Goal: Task Accomplishment & Management: Use online tool/utility

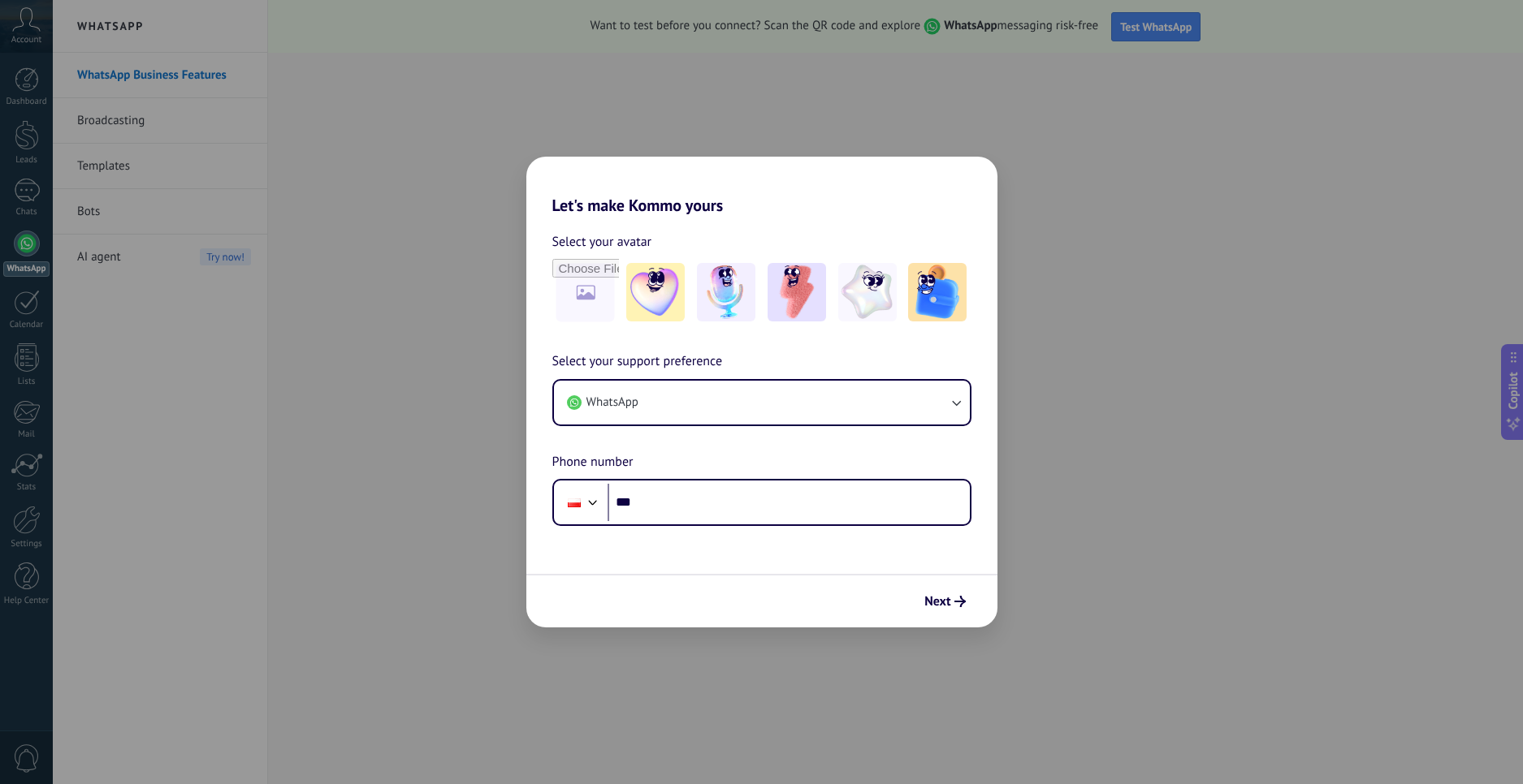
click at [697, 426] on div "Select your support preference WhatsApp Phone number Phone ***" at bounding box center [762, 439] width 471 height 174
click at [688, 408] on button "WhatsApp" at bounding box center [762, 403] width 416 height 44
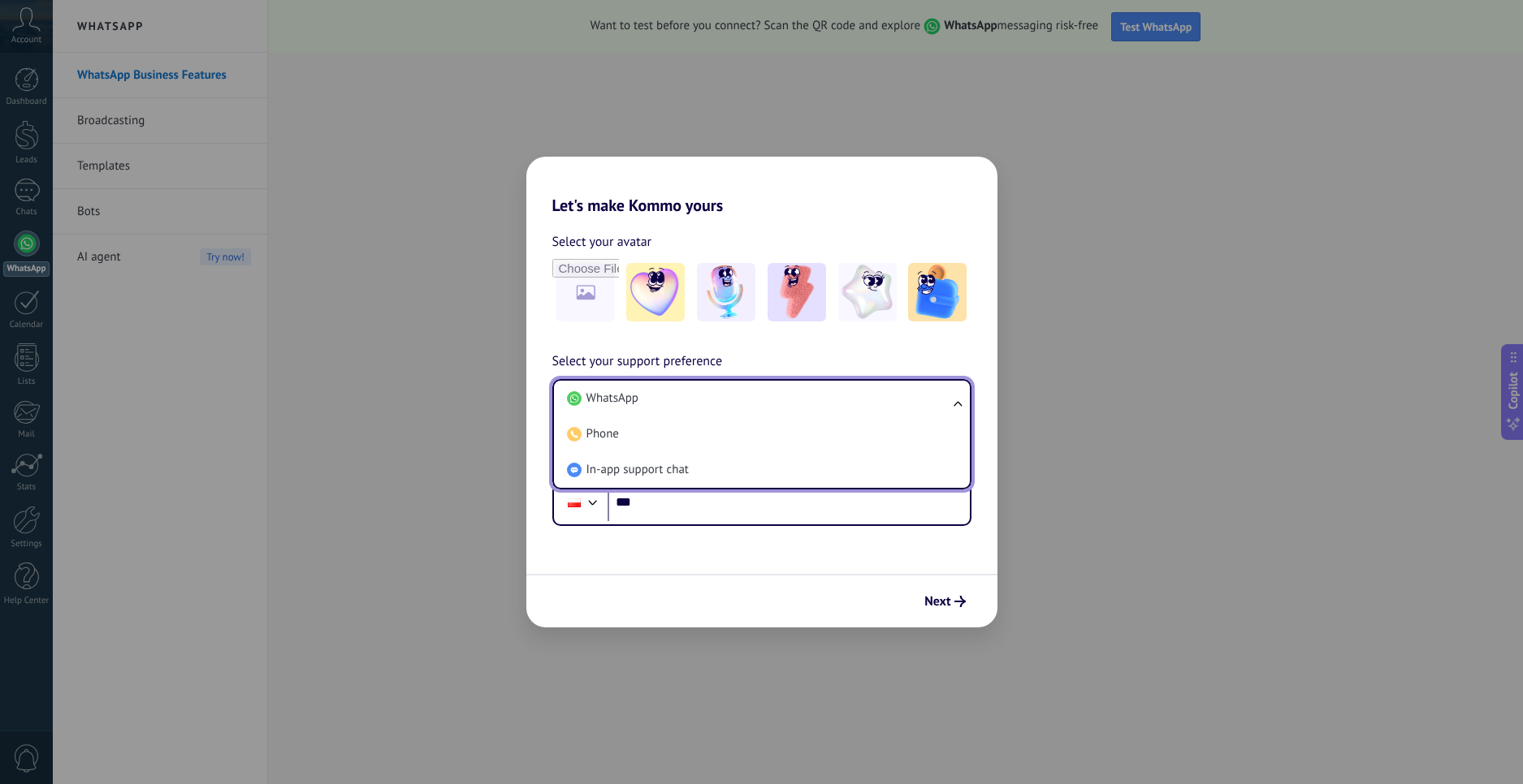
click at [688, 408] on li "WhatsApp" at bounding box center [759, 399] width 396 height 36
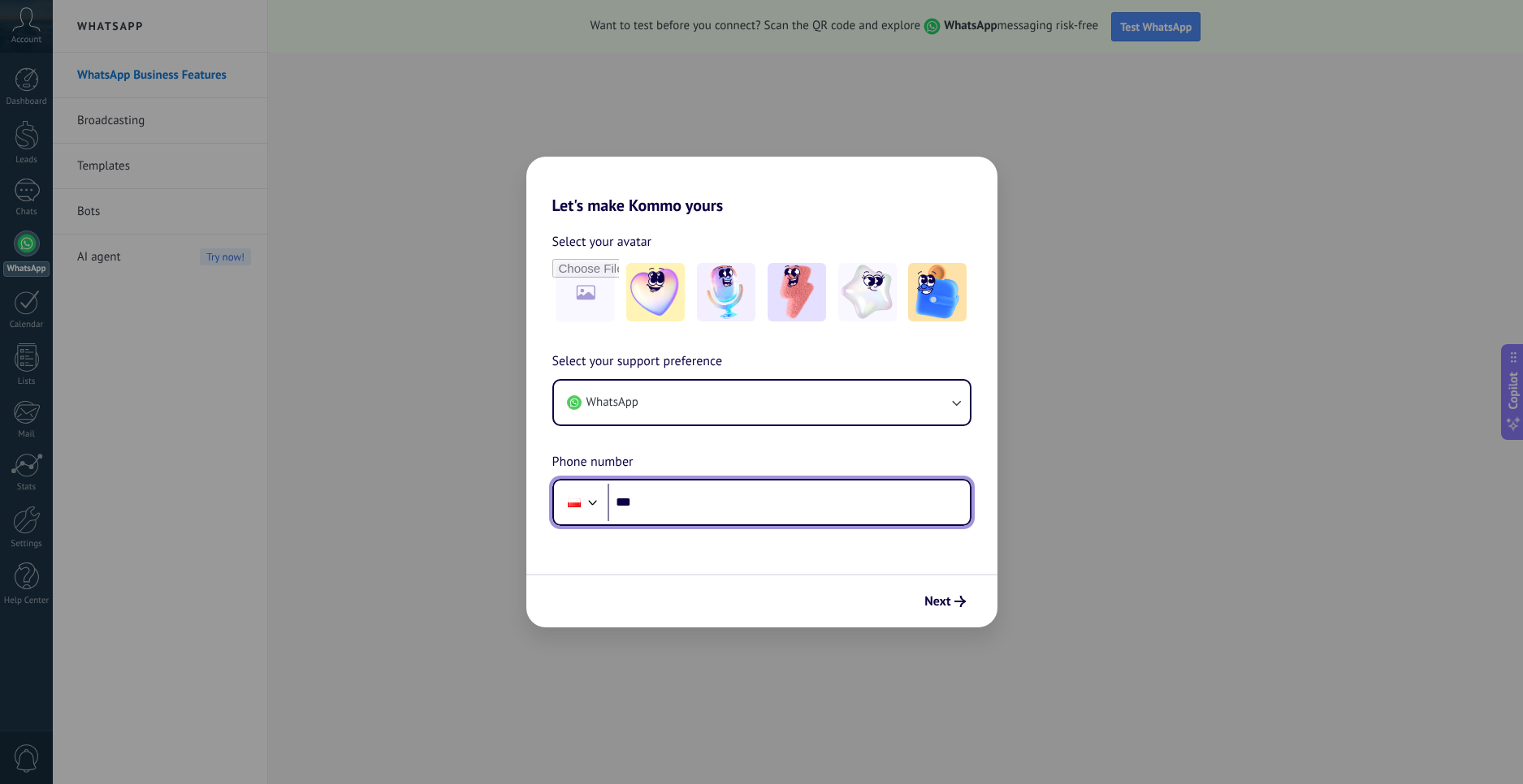
click at [681, 517] on input "***" at bounding box center [789, 502] width 363 height 37
type input "**********"
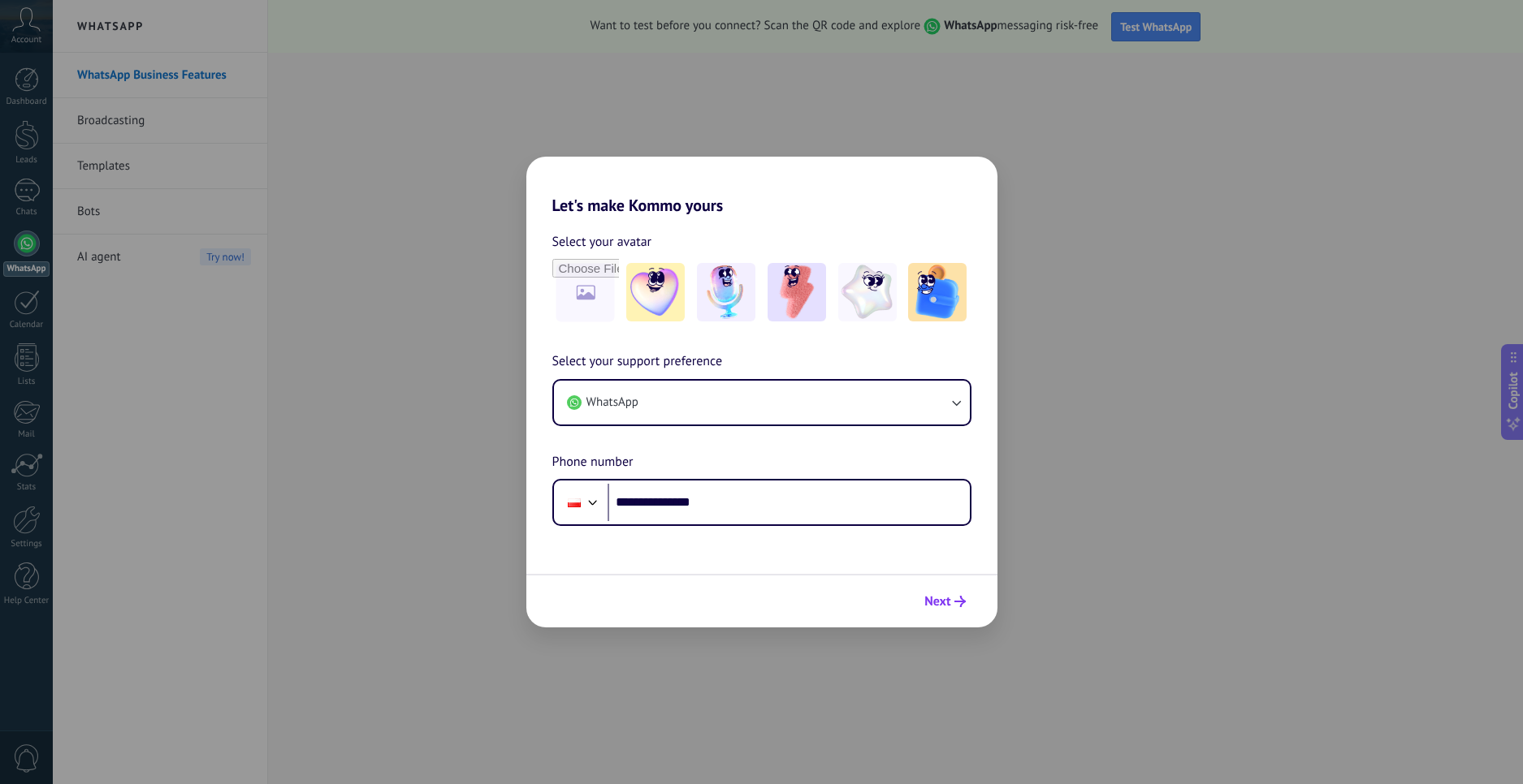
click at [930, 601] on span "Next" at bounding box center [938, 601] width 26 height 11
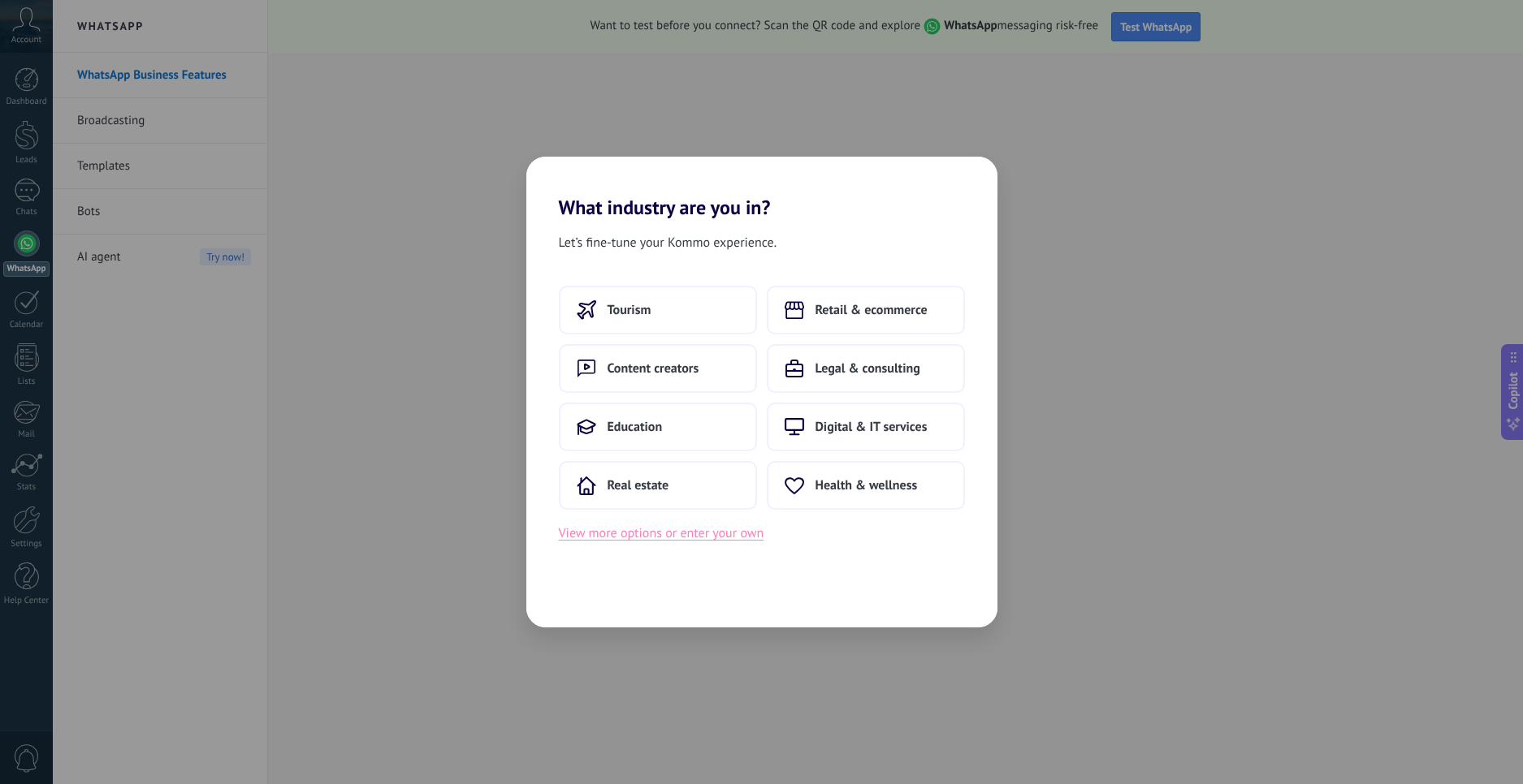
click at [623, 542] on button "View more options or enter your own" at bounding box center [661, 533] width 205 height 21
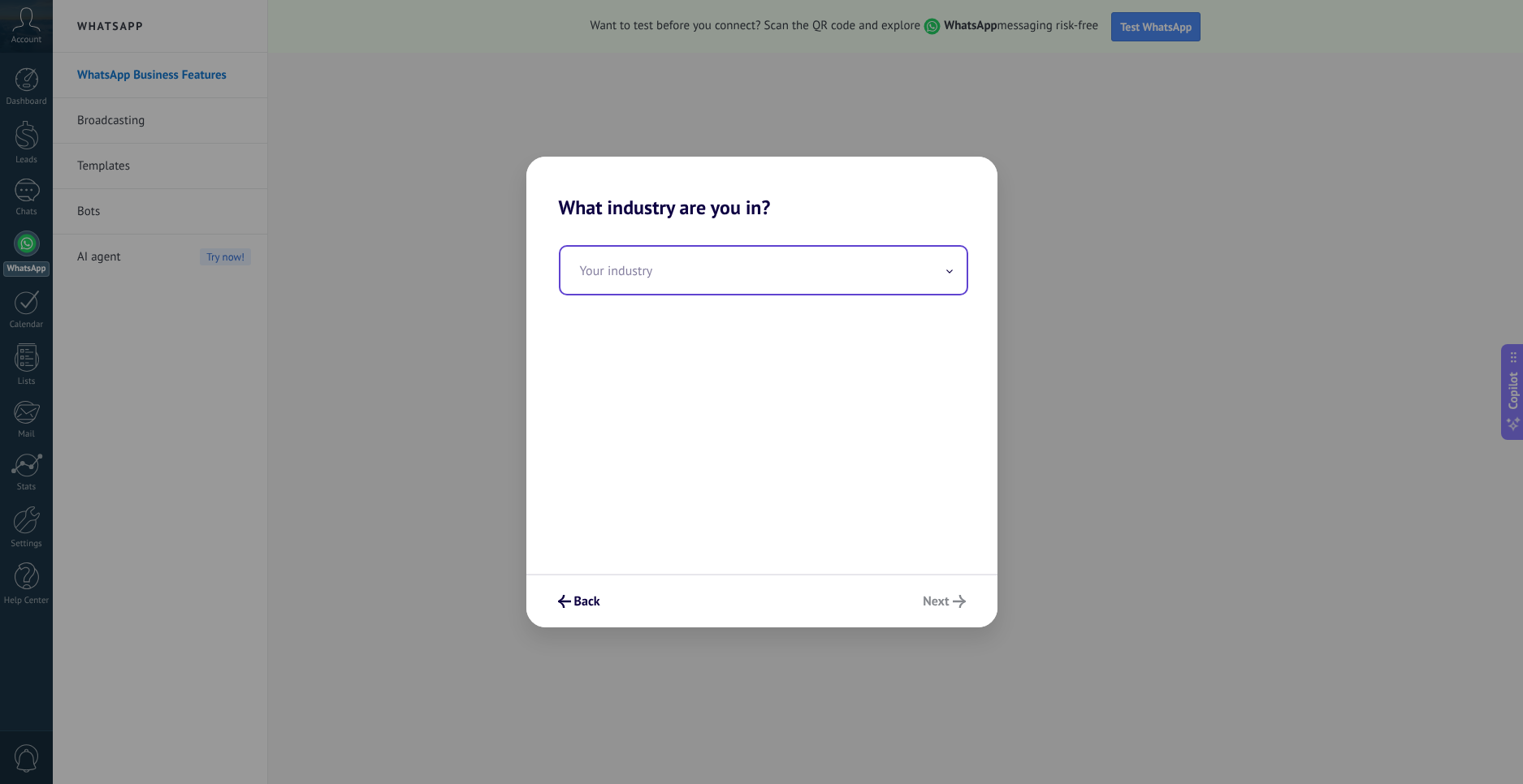
click at [619, 266] on input "text" at bounding box center [763, 270] width 406 height 48
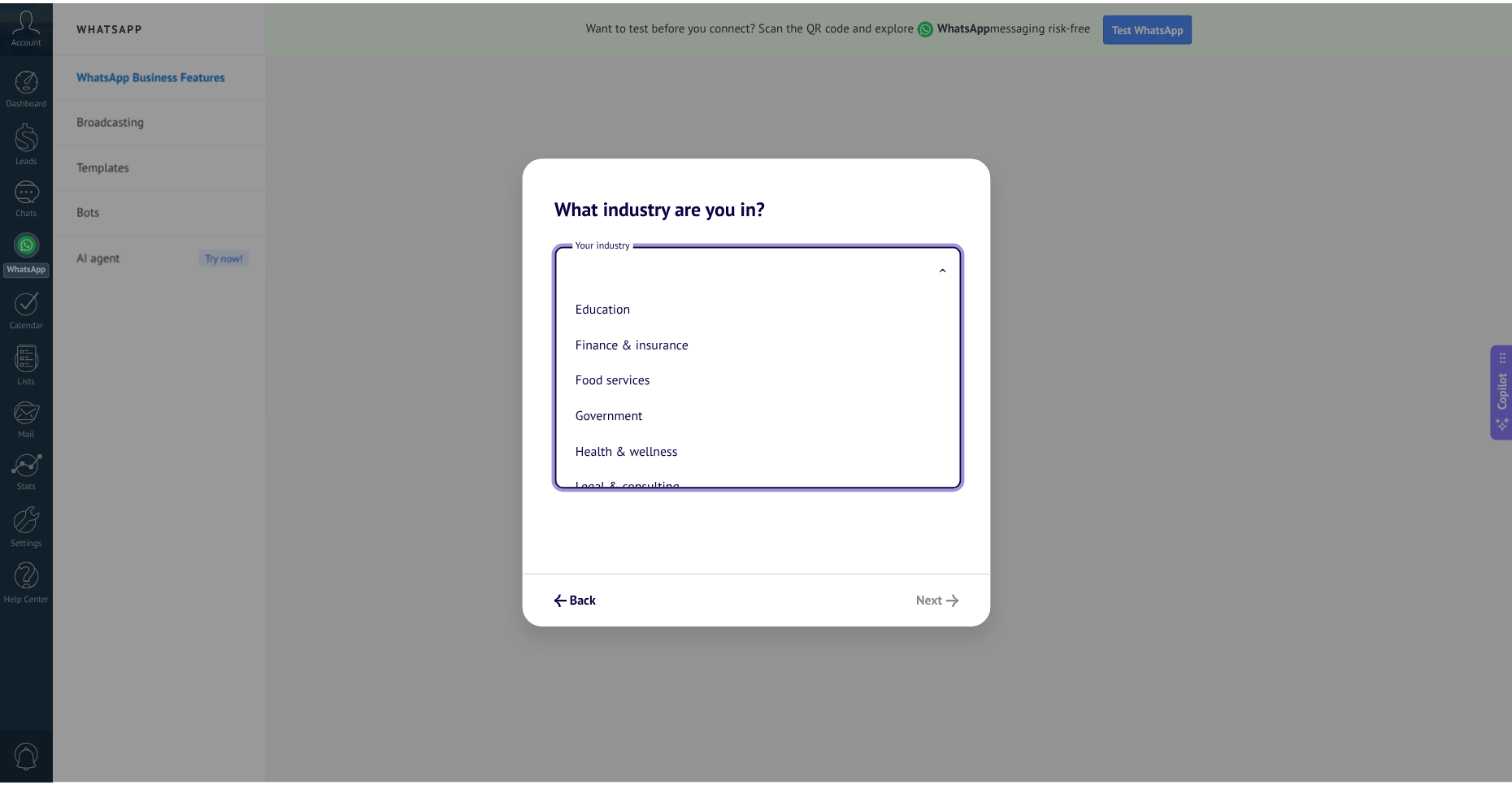
scroll to position [163, 0]
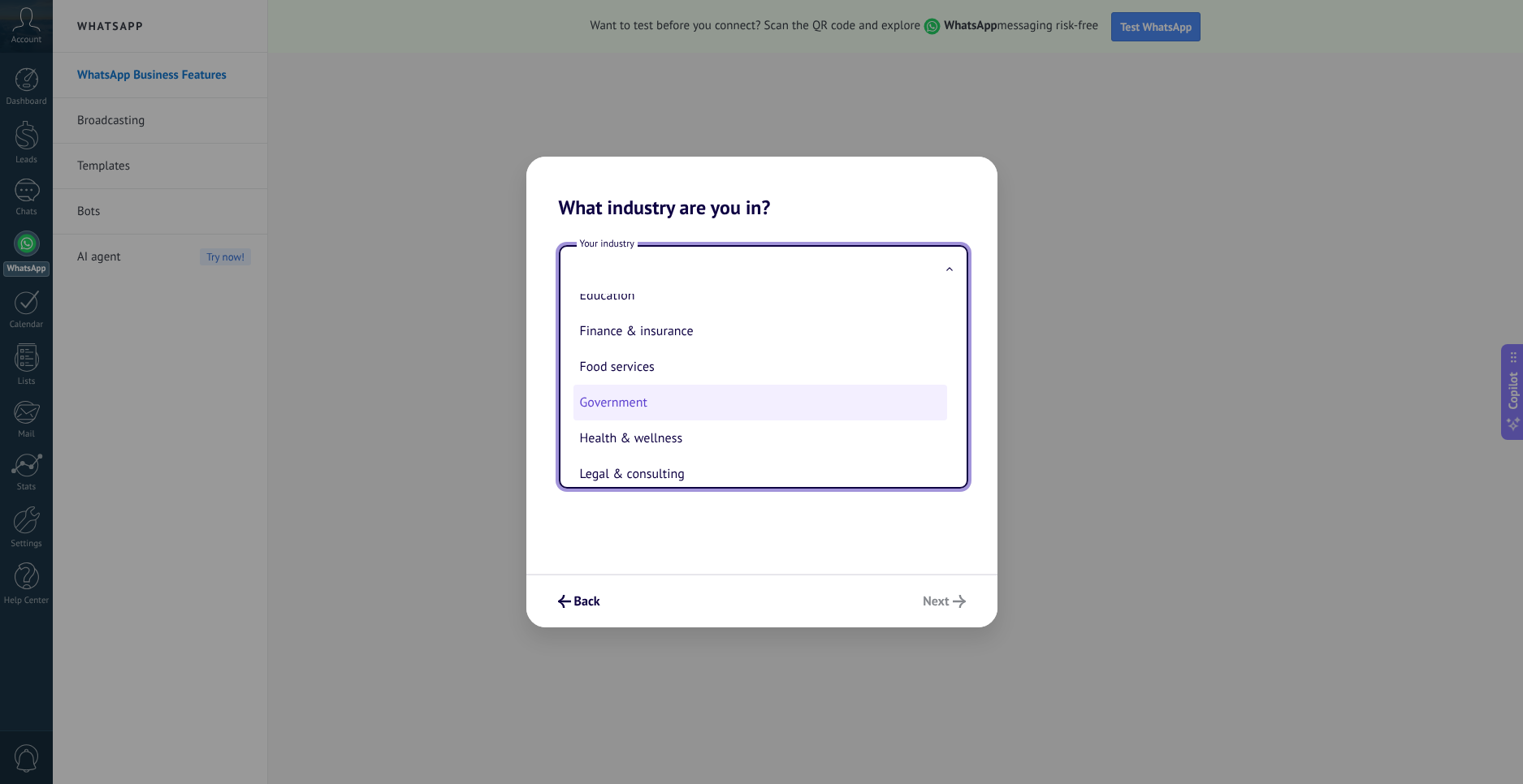
click at [652, 394] on li "Government" at bounding box center [760, 402] width 373 height 36
type input "**********"
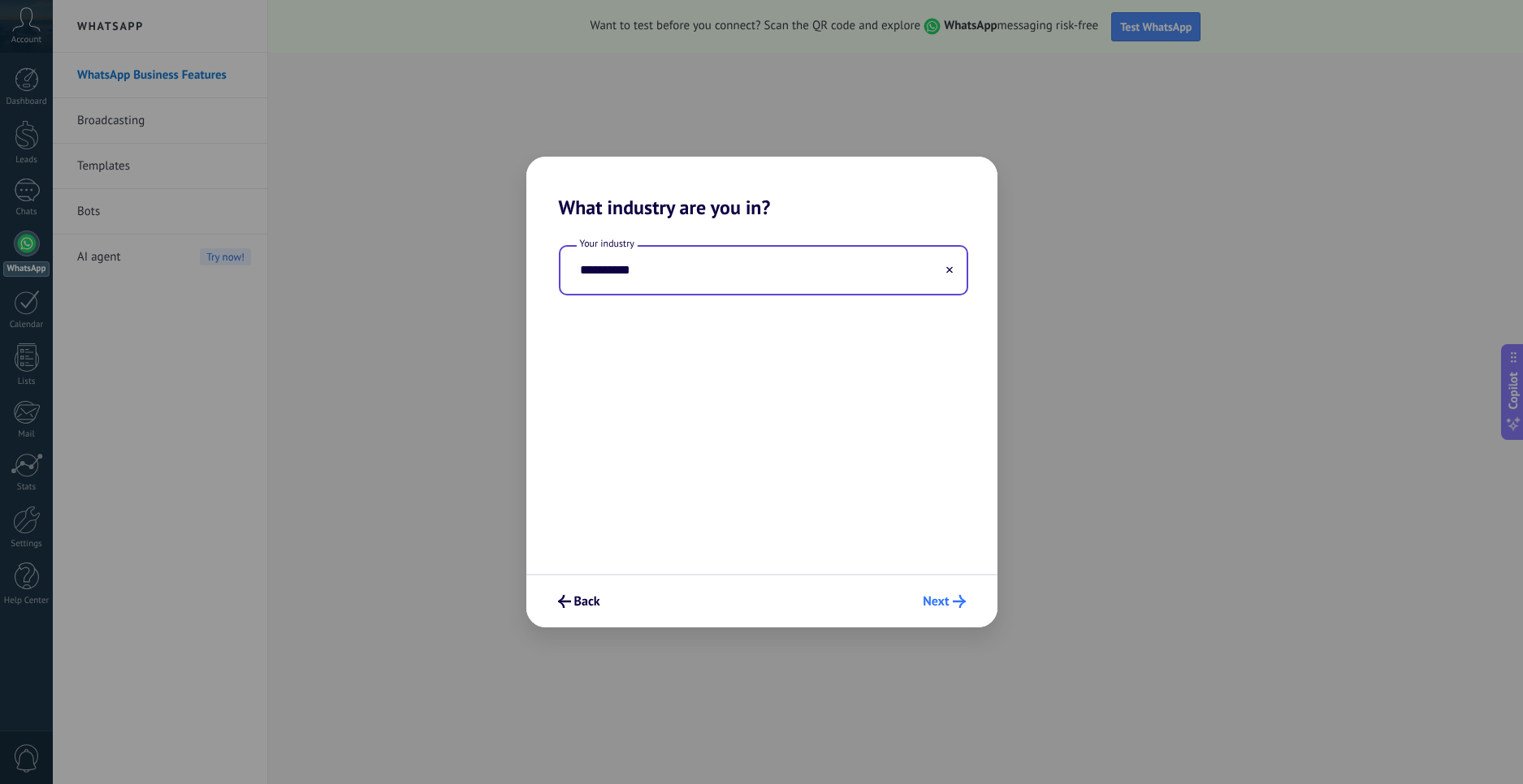
click at [931, 597] on span "Next" at bounding box center [936, 601] width 26 height 11
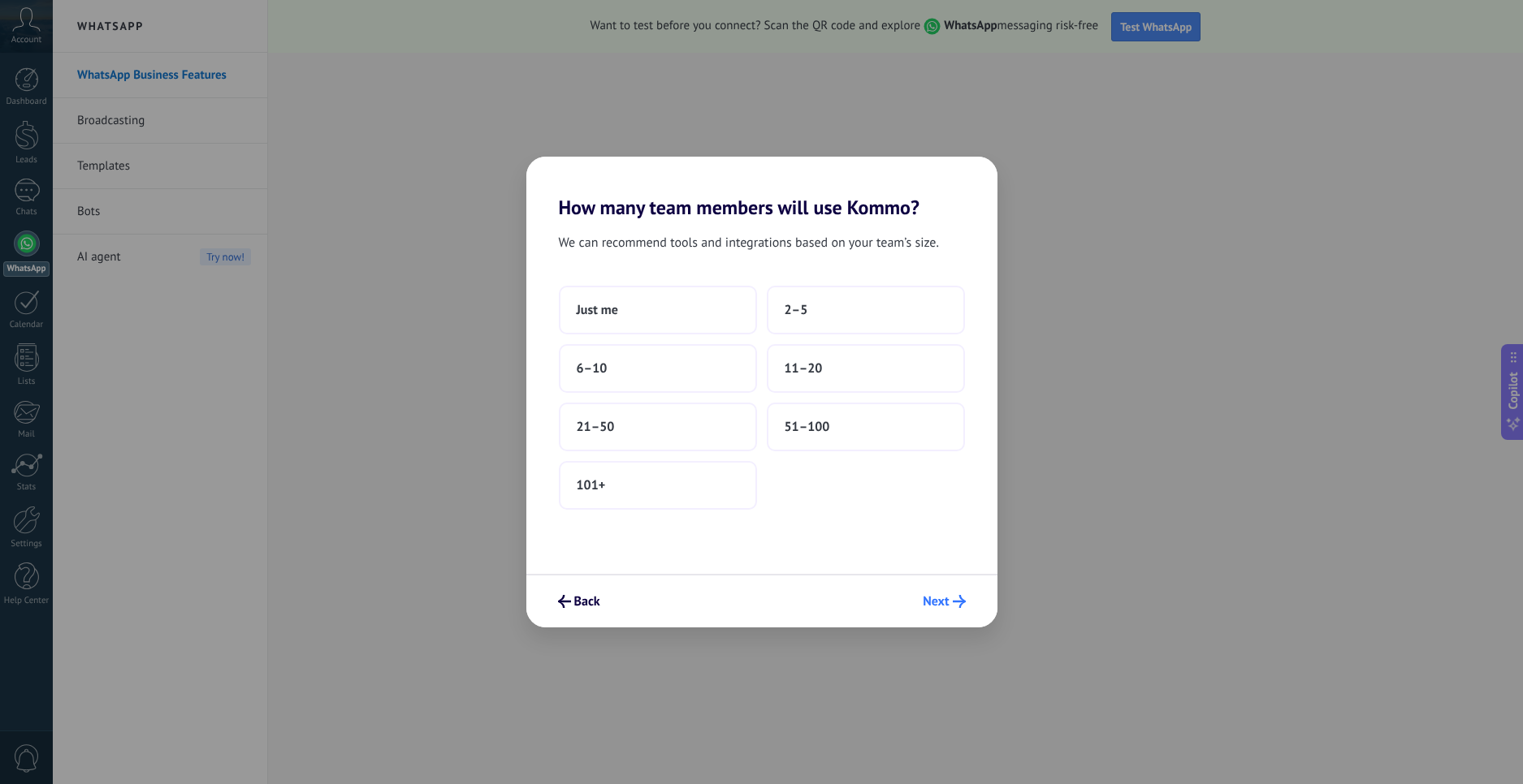
click at [930, 599] on span "Next" at bounding box center [936, 601] width 26 height 11
click at [561, 301] on button "Just me" at bounding box center [658, 310] width 198 height 48
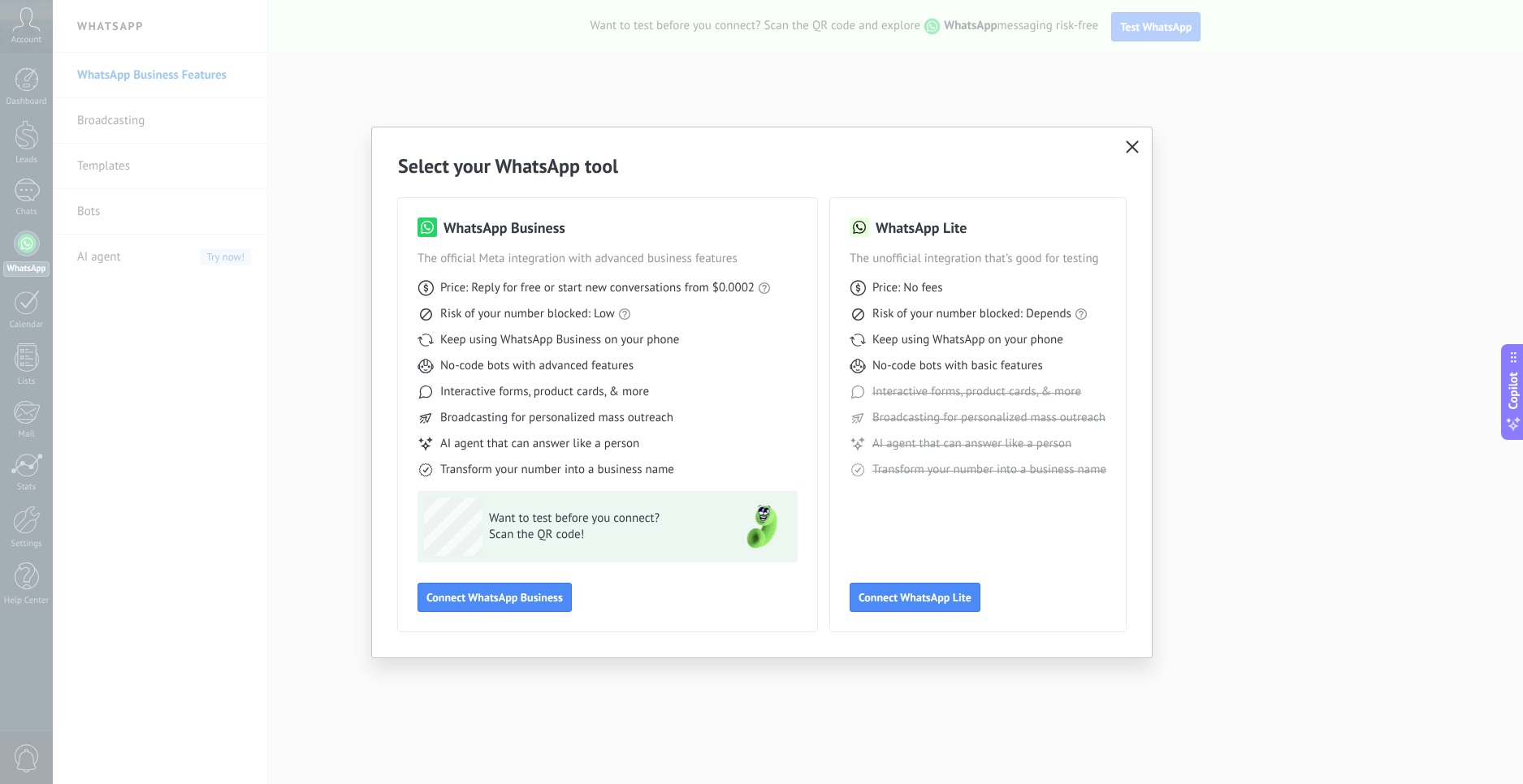
click at [1139, 145] on button "button" at bounding box center [1132, 148] width 21 height 23
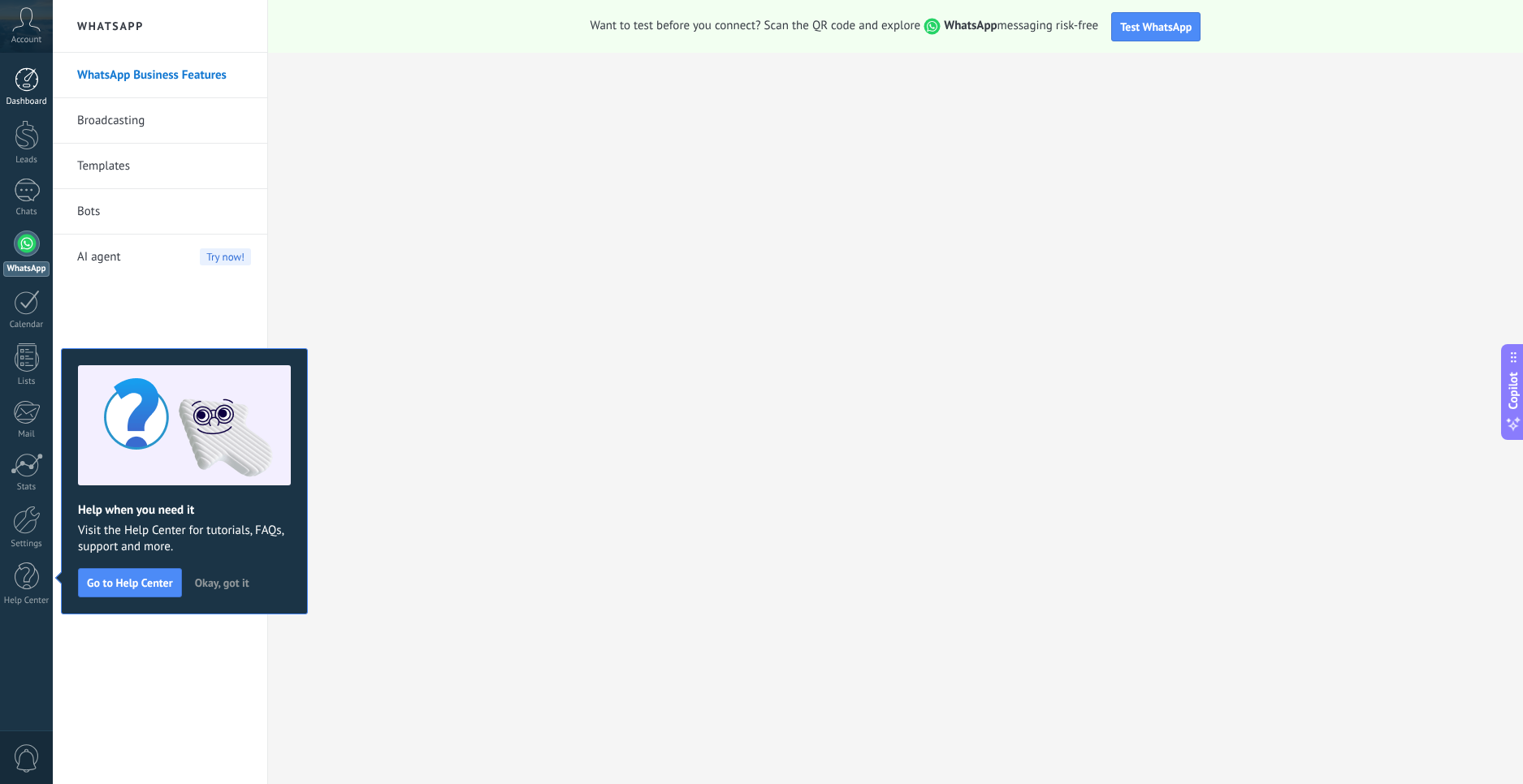
click at [20, 89] on div at bounding box center [27, 80] width 25 height 25
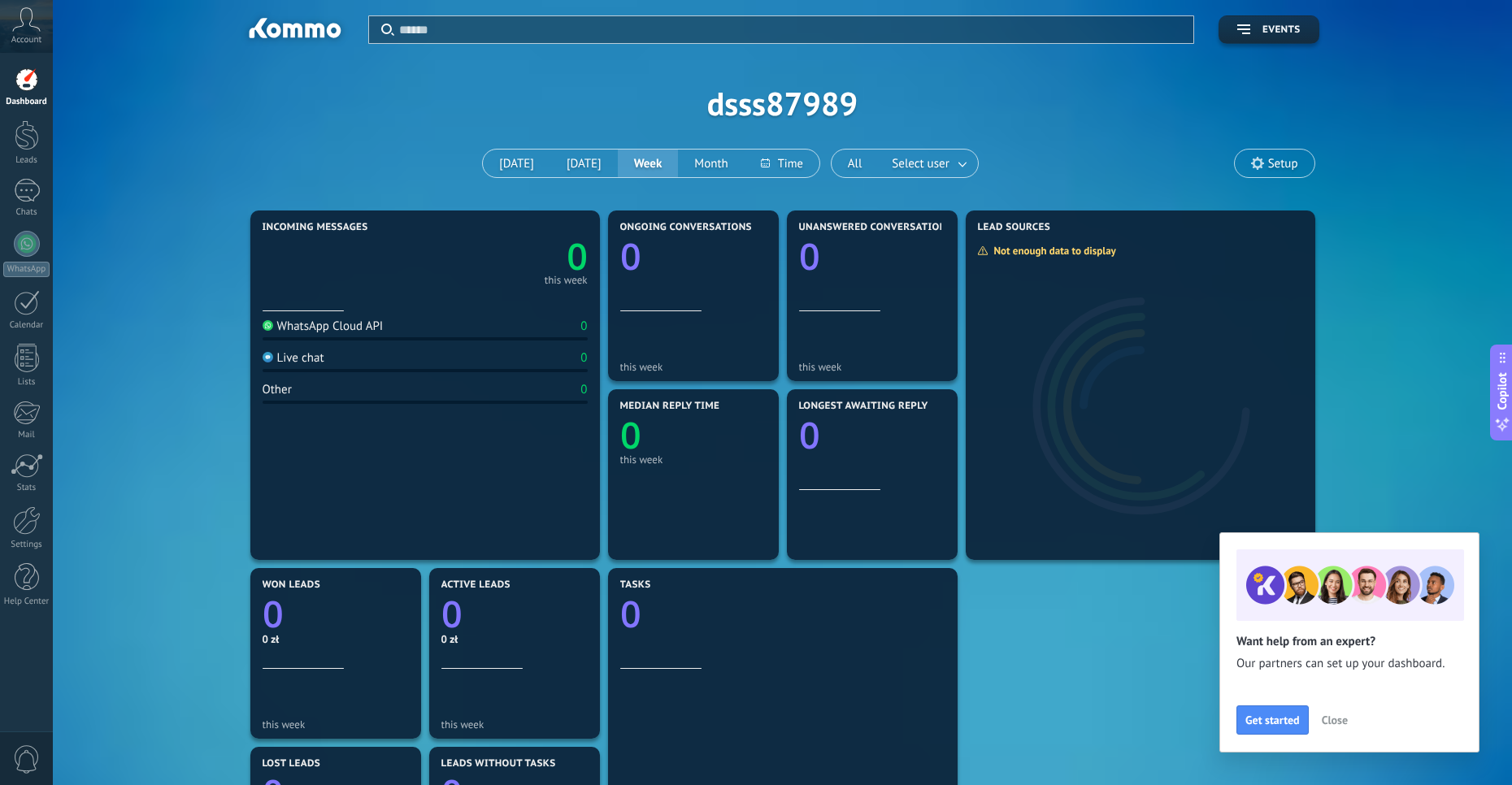
click at [40, 29] on icon at bounding box center [26, 19] width 28 height 25
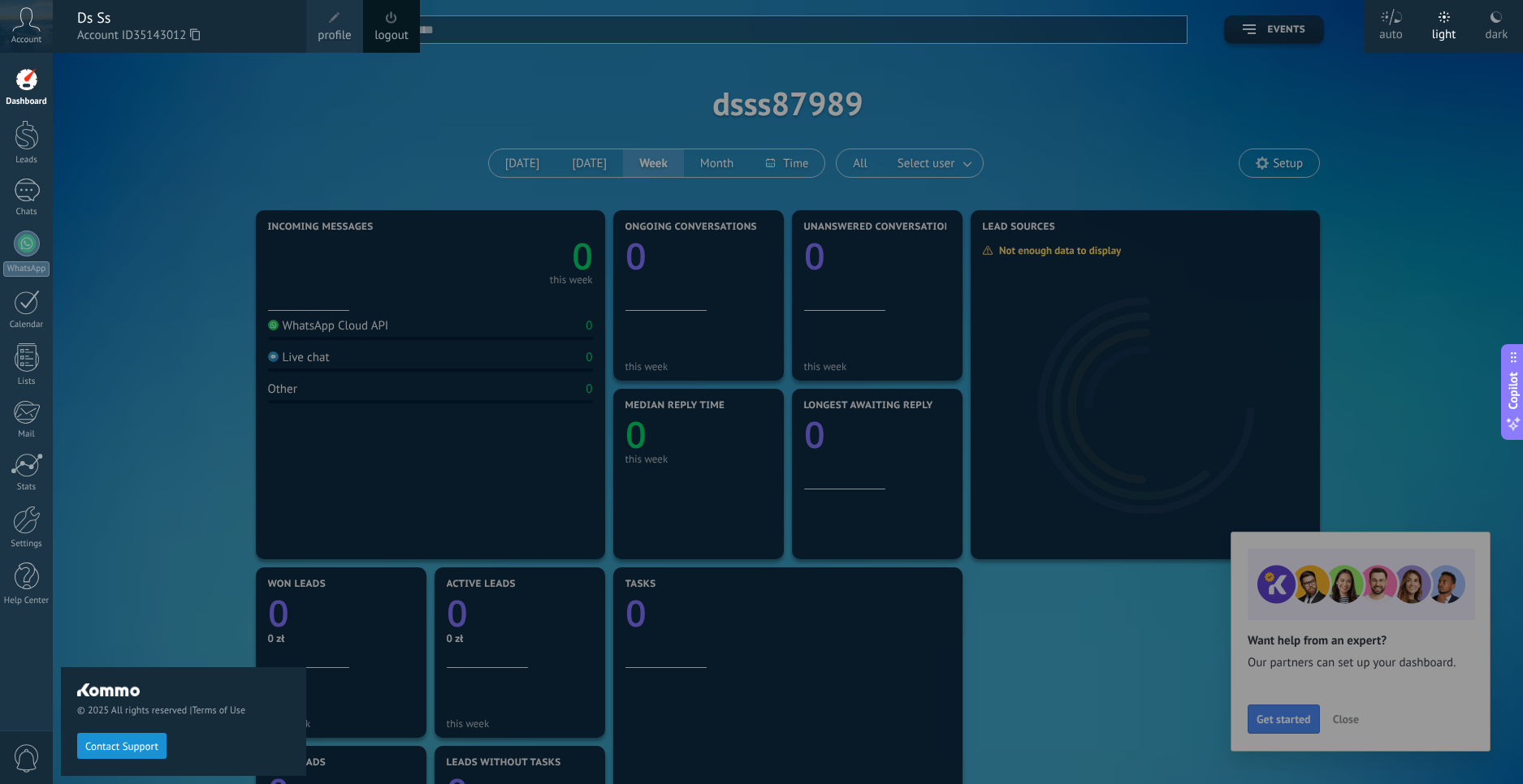
click at [36, 95] on link "Dashboard" at bounding box center [26, 87] width 53 height 40
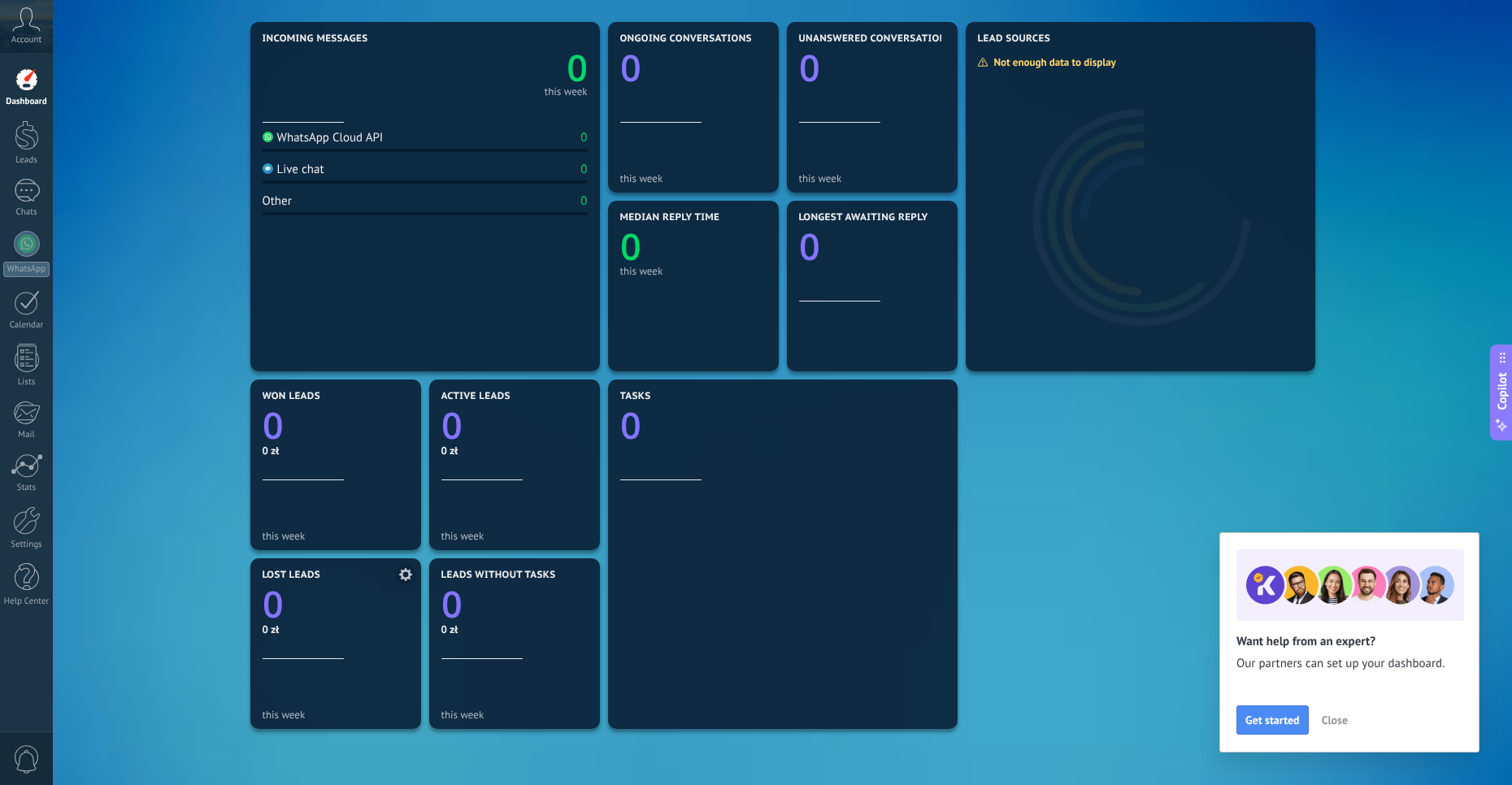
scroll to position [244, 0]
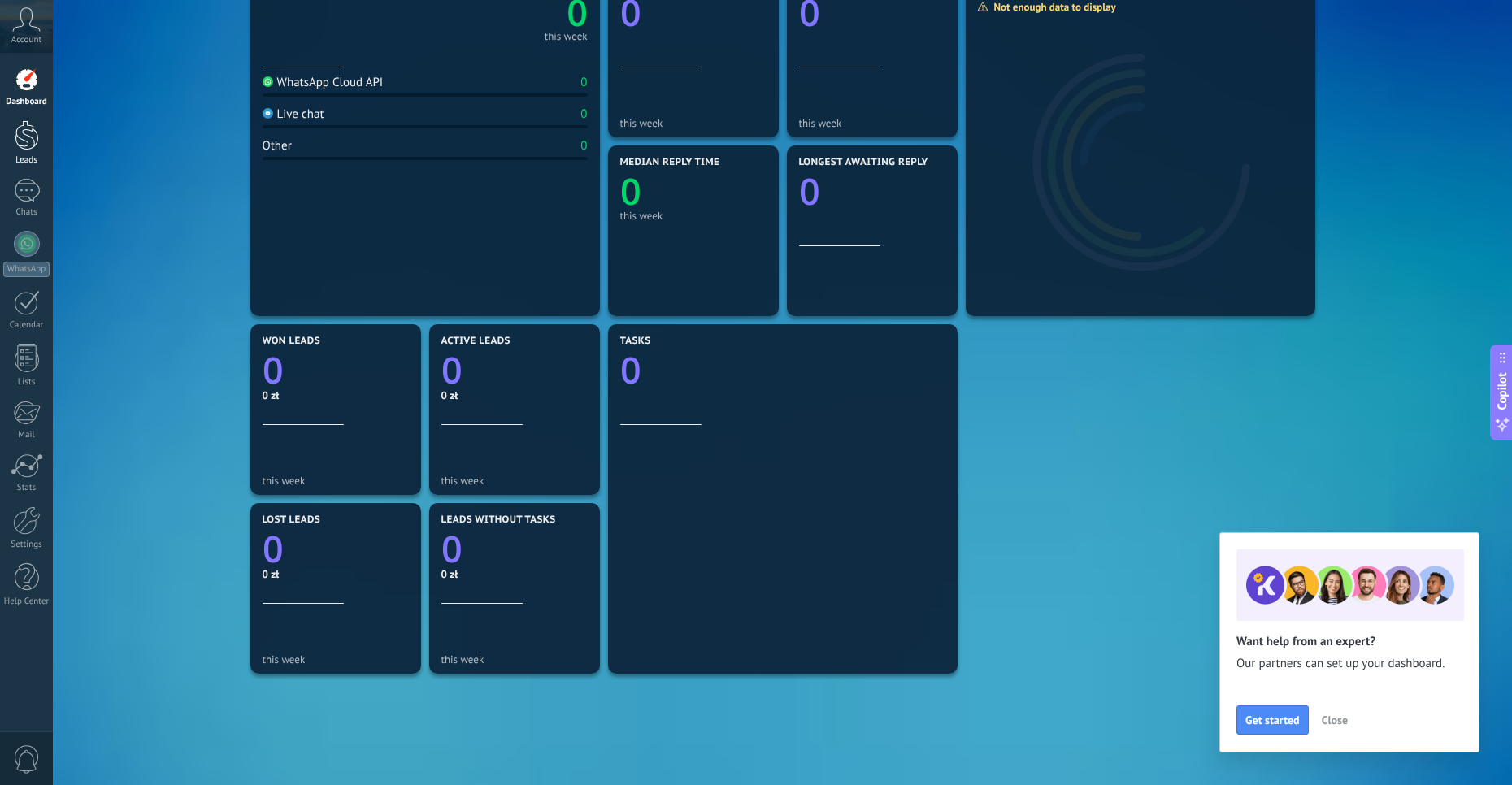
click at [15, 131] on div at bounding box center [27, 136] width 25 height 30
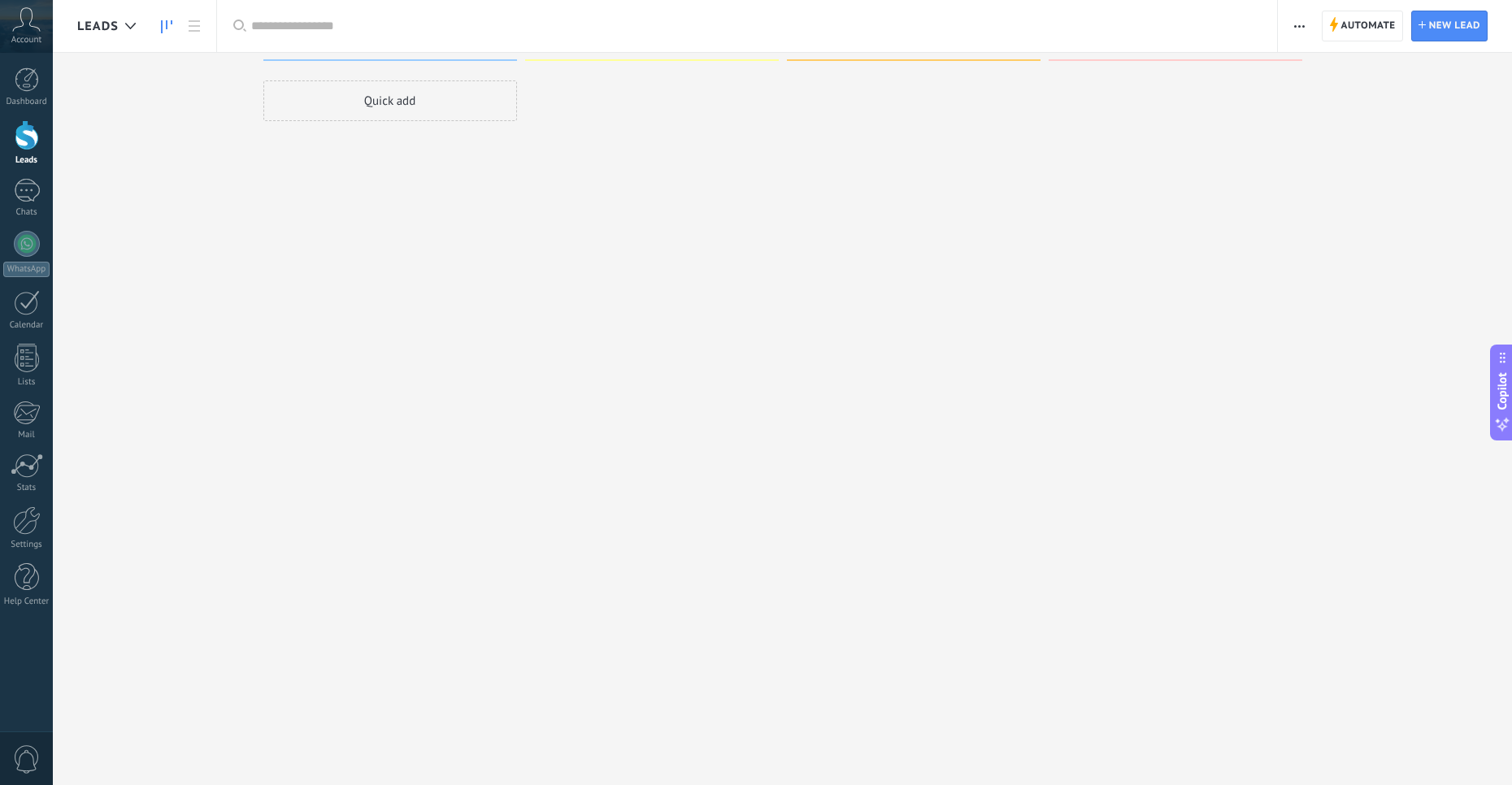
click at [19, 32] on div "Account" at bounding box center [26, 26] width 53 height 53
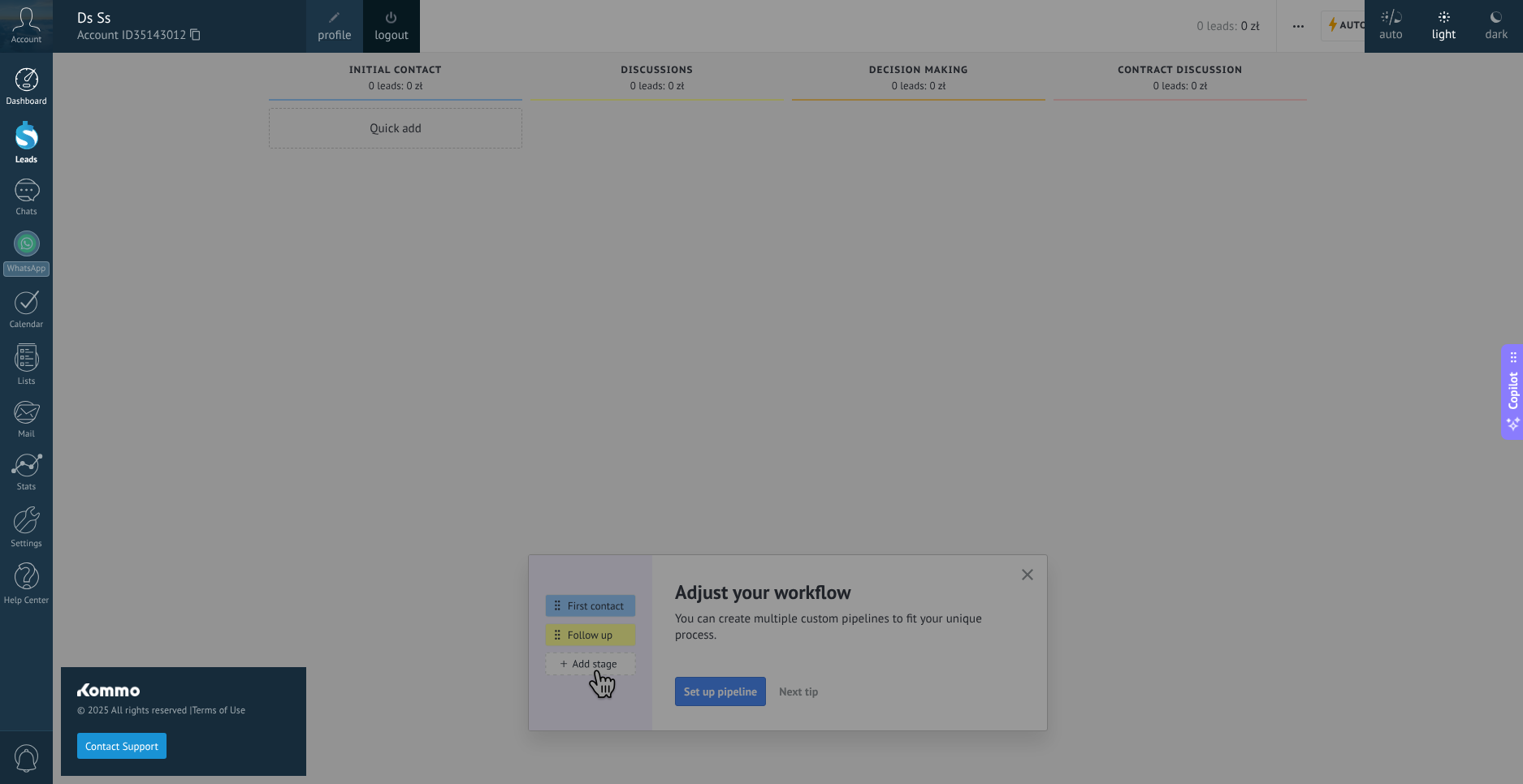
click at [20, 72] on div at bounding box center [27, 80] width 25 height 25
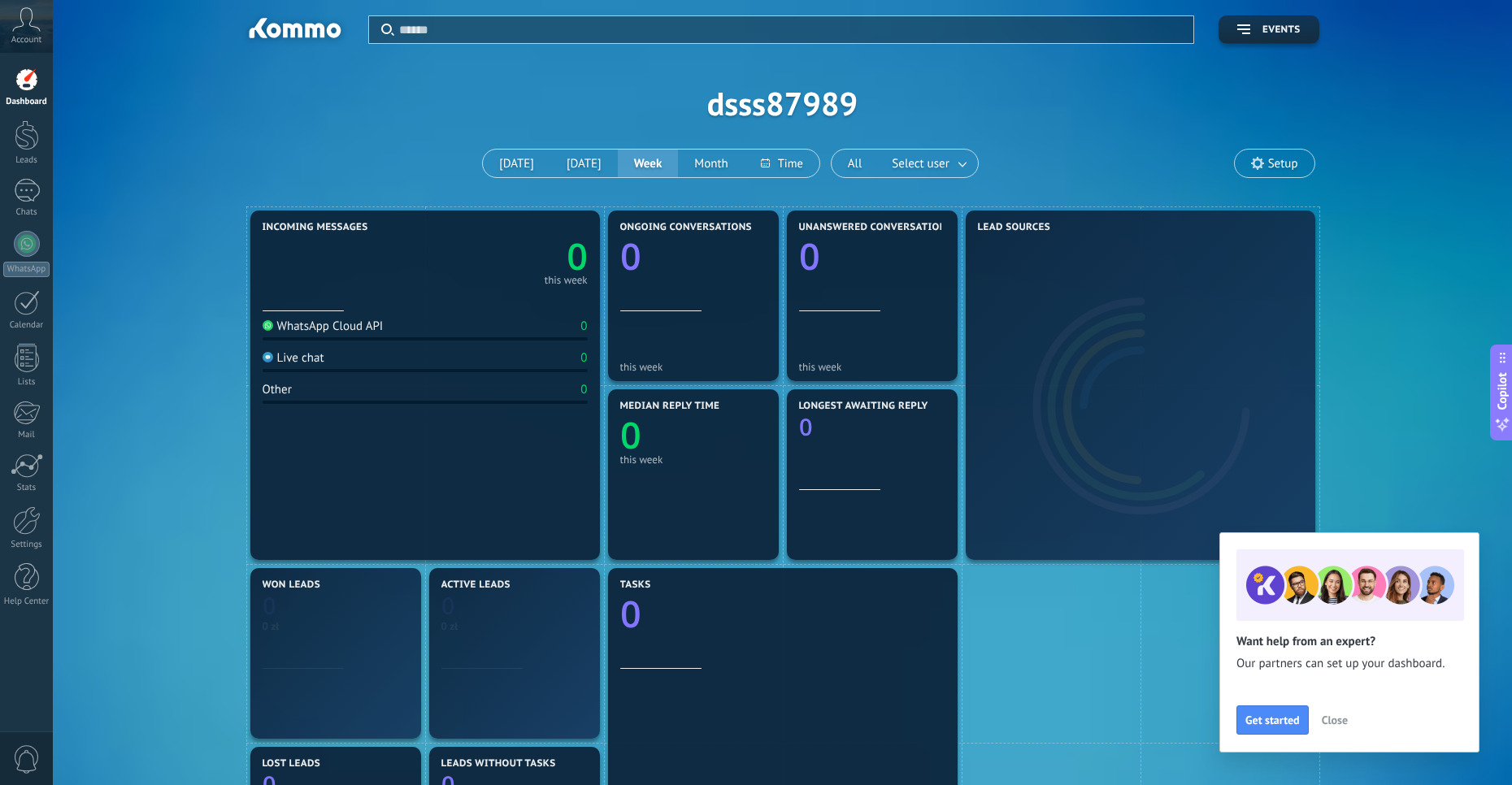
drag, startPoint x: 248, startPoint y: 278, endPoint x: 271, endPoint y: 293, distance: 27.5
